Goal: Find specific page/section: Find specific page/section

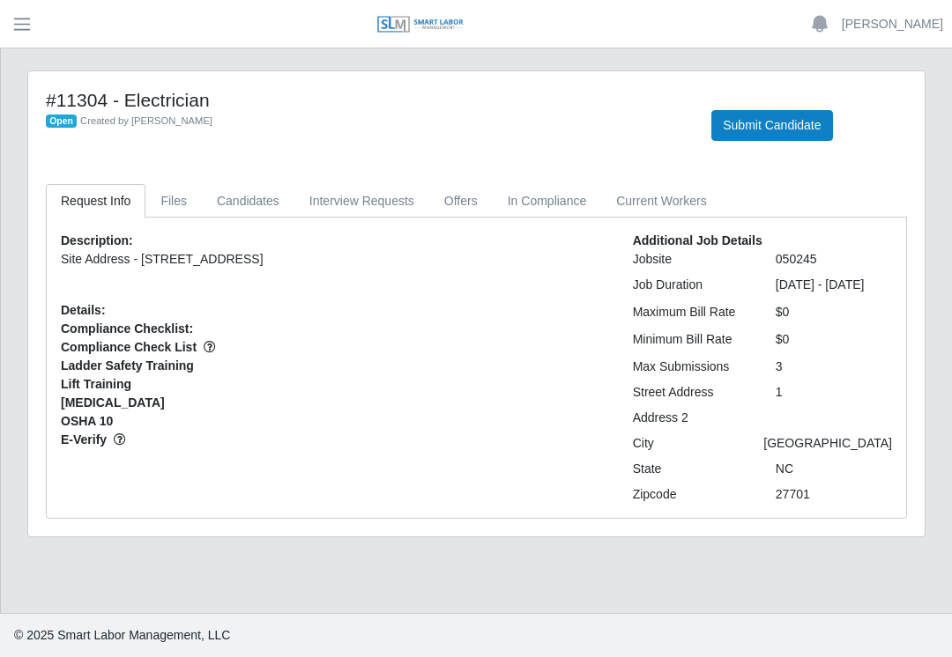
click at [63, 118] on span "Open" at bounding box center [61, 122] width 31 height 14
click at [41, 33] on button "button" at bounding box center [22, 24] width 44 height 29
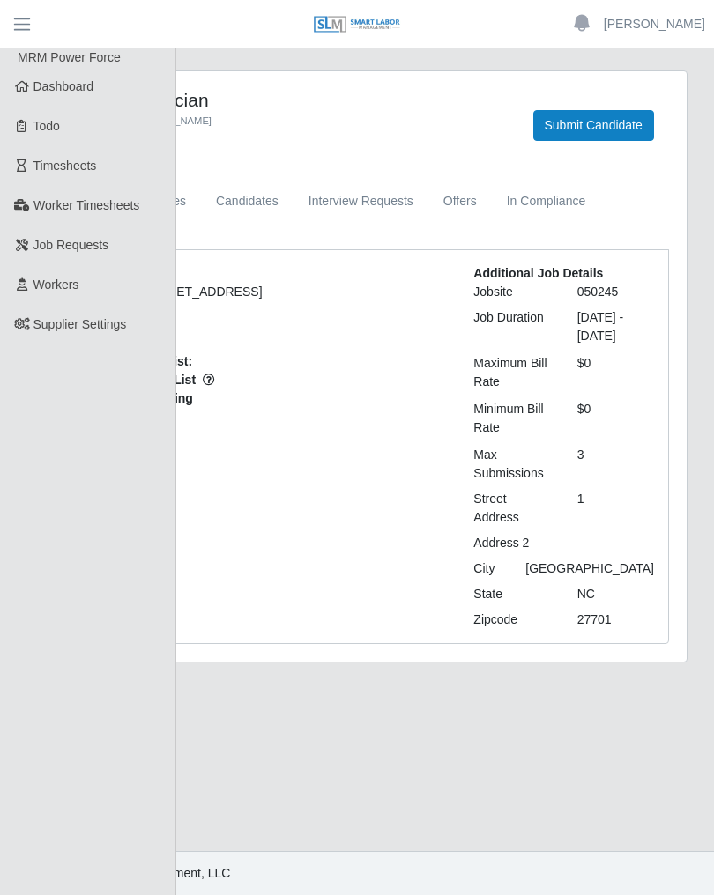
click at [48, 88] on span "Dashboard" at bounding box center [63, 86] width 61 height 14
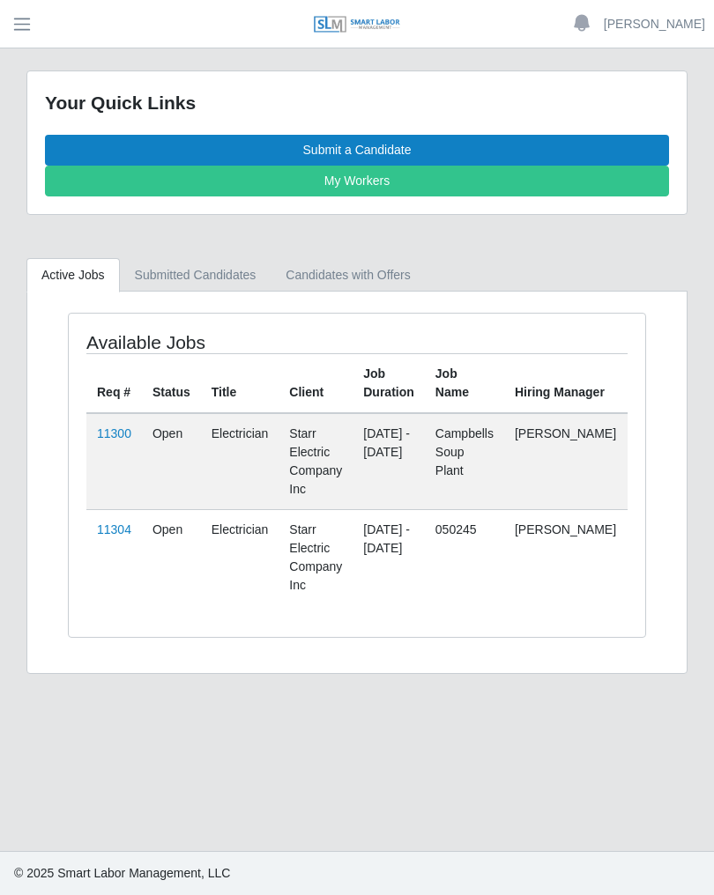
click at [117, 432] on link "11300" at bounding box center [114, 434] width 34 height 14
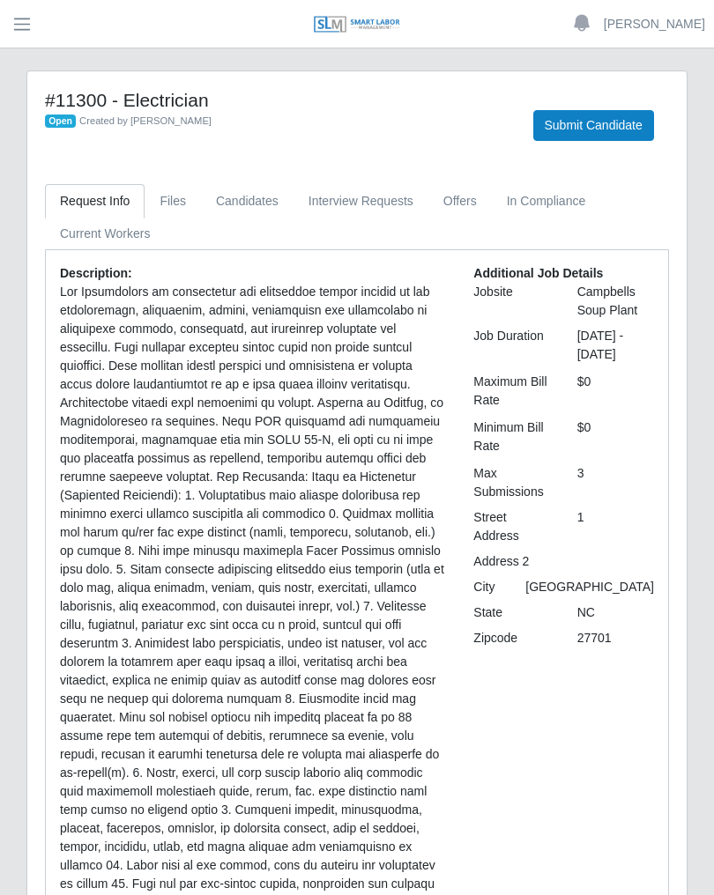
click at [239, 197] on link "Candidates" at bounding box center [247, 201] width 93 height 34
